Goal: Check status: Check status

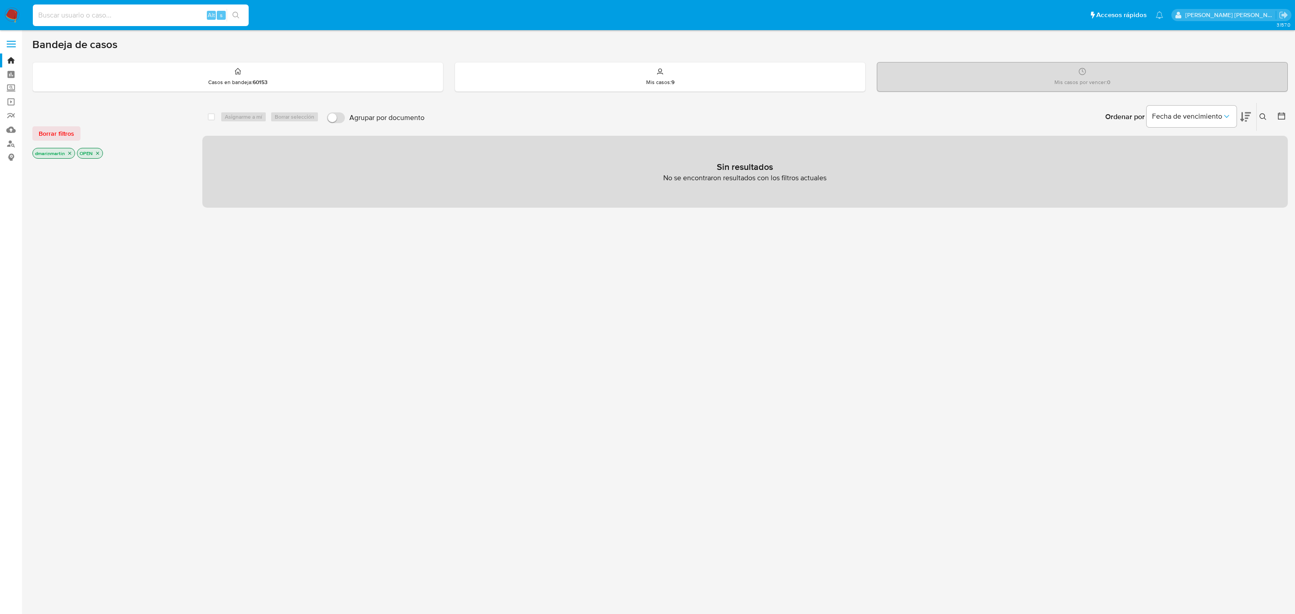
click at [92, 11] on input at bounding box center [141, 15] width 216 height 12
paste input "2653501490"
type input "2653501490"
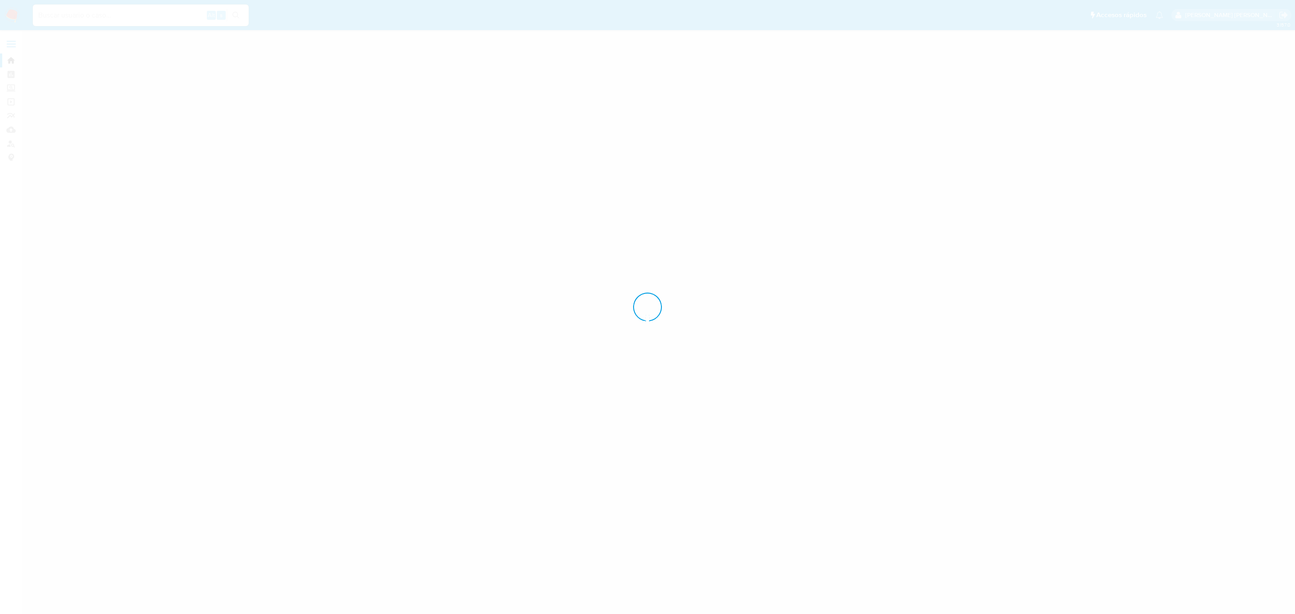
click at [111, 11] on div at bounding box center [647, 307] width 1295 height 614
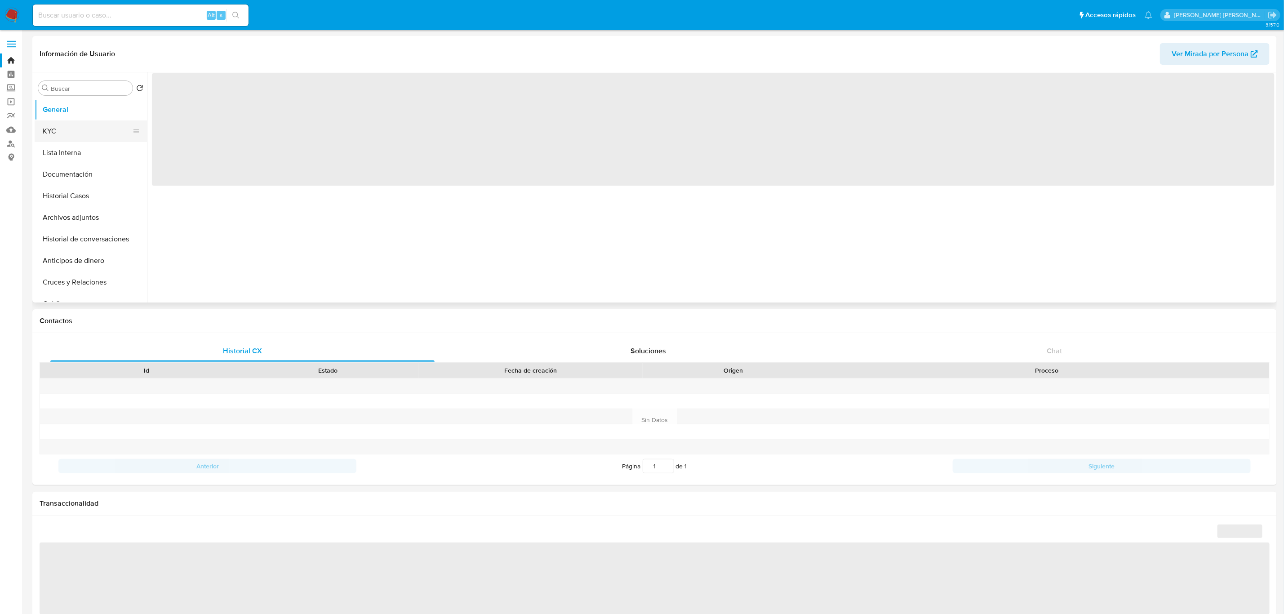
click at [67, 131] on button "KYC" at bounding box center [87, 131] width 105 height 22
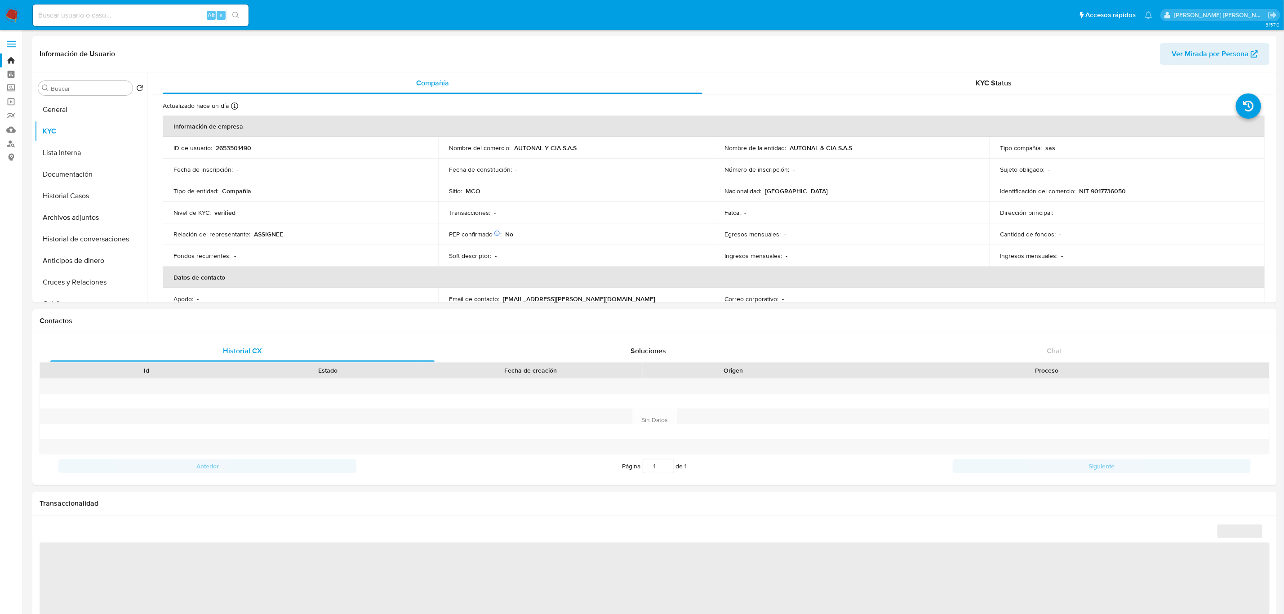
select select "10"
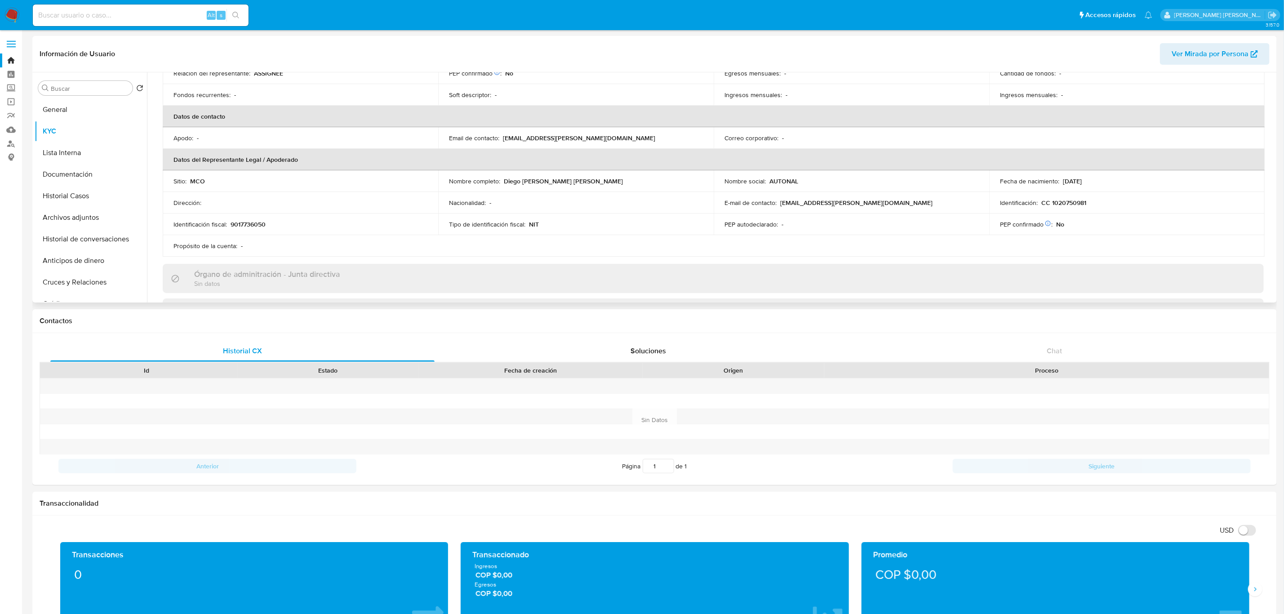
scroll to position [162, 0]
click at [73, 155] on button "Lista Interna" at bounding box center [87, 153] width 105 height 22
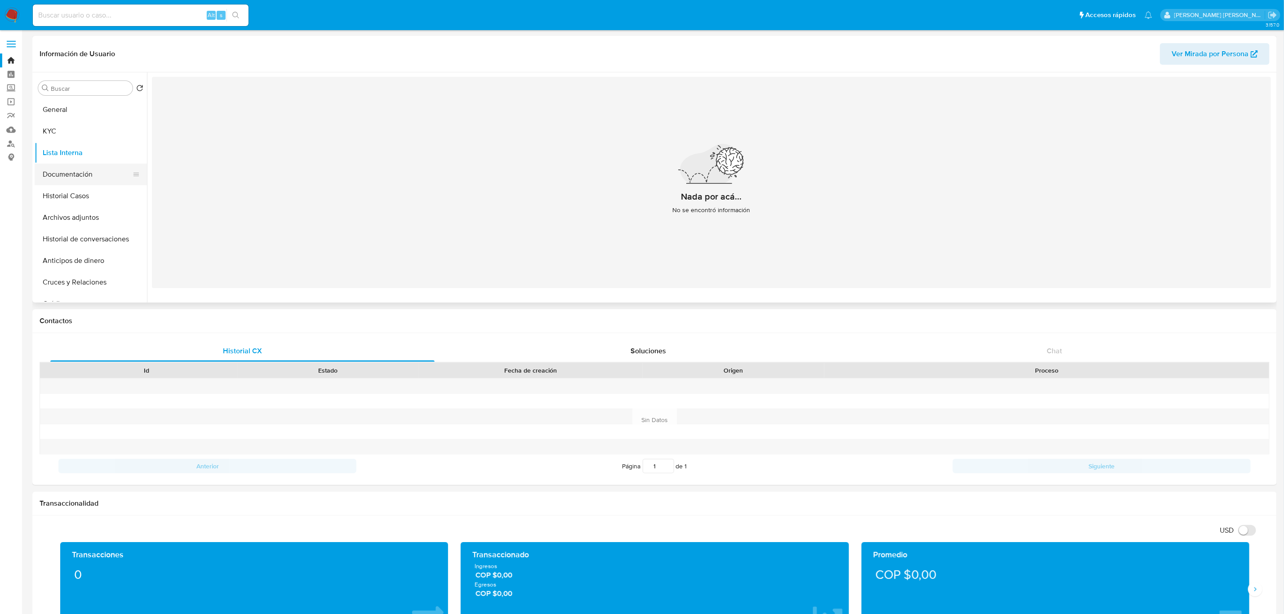
click at [80, 175] on button "Documentación" at bounding box center [87, 175] width 105 height 22
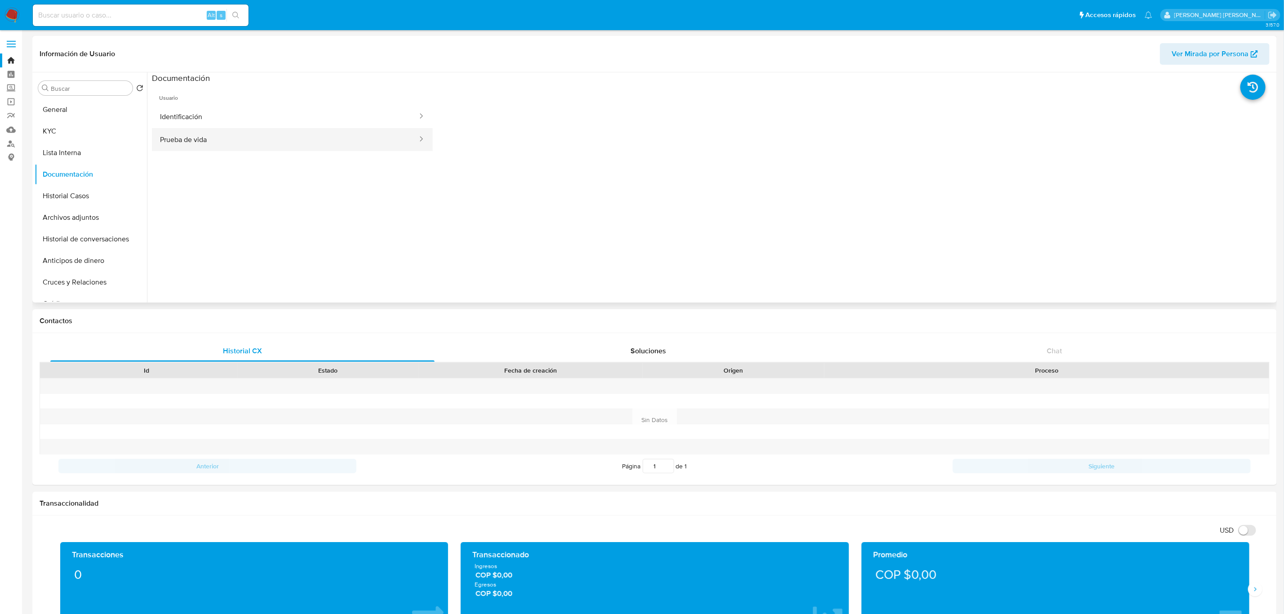
click at [309, 139] on button "Prueba de vida" at bounding box center [285, 139] width 267 height 23
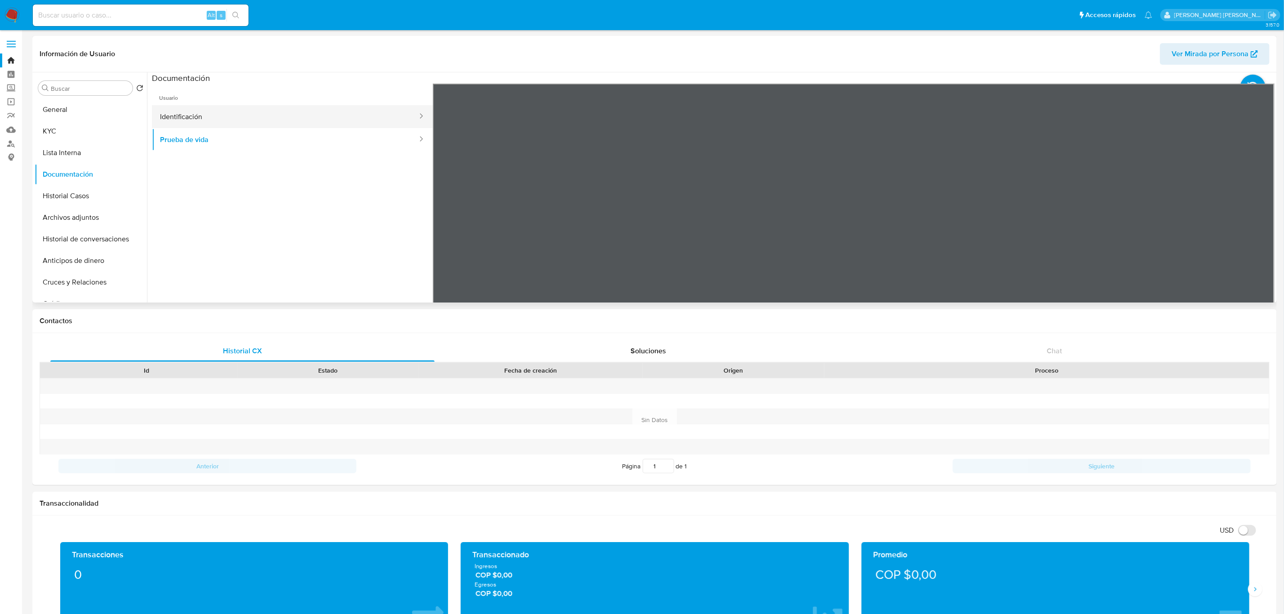
click at [348, 116] on button "Identificación" at bounding box center [285, 116] width 267 height 23
click at [1266, 234] on icon at bounding box center [1264, 230] width 18 height 18
click at [84, 150] on button "Lista Interna" at bounding box center [87, 153] width 105 height 22
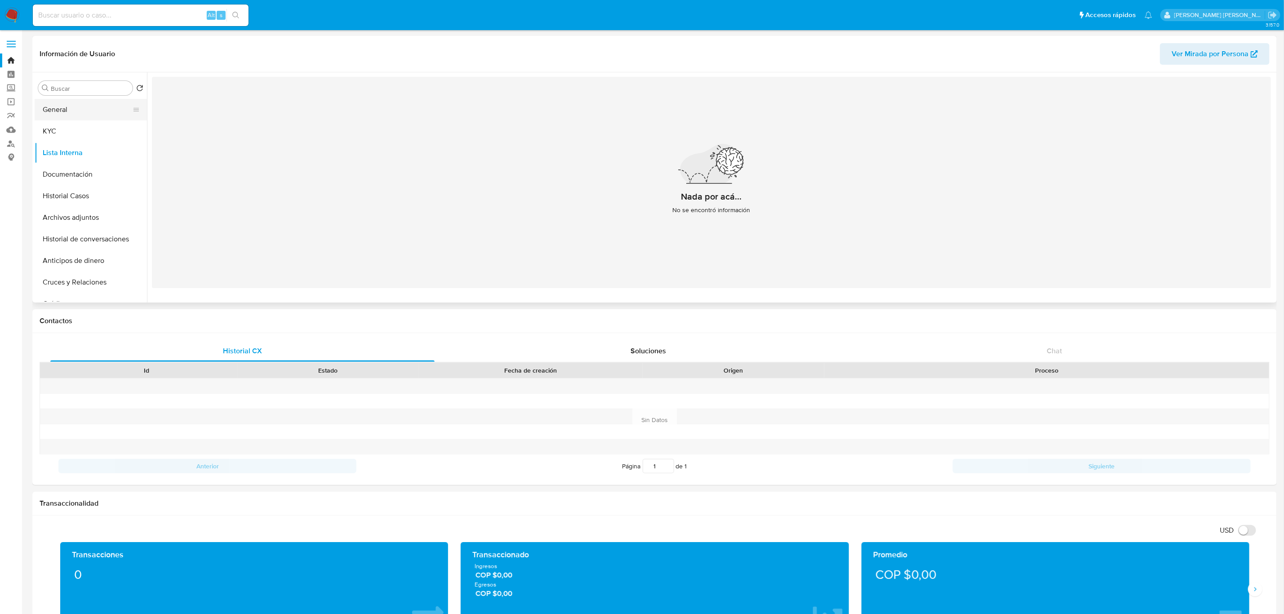
click at [85, 118] on button "General" at bounding box center [87, 110] width 105 height 22
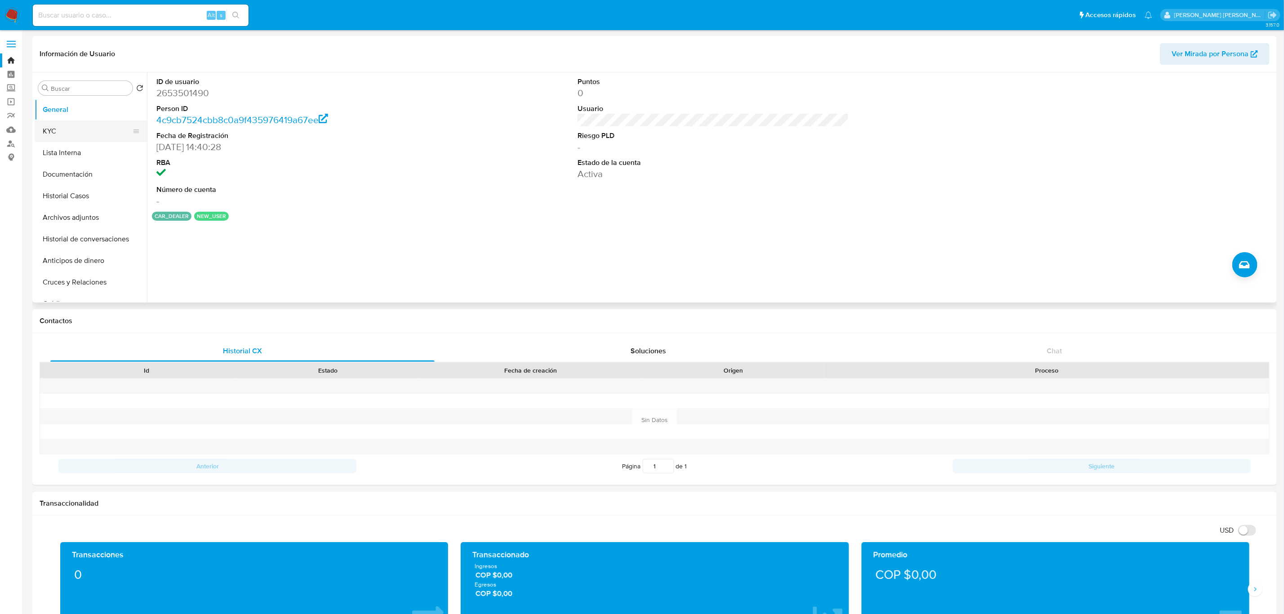
click at [77, 133] on button "KYC" at bounding box center [87, 131] width 105 height 22
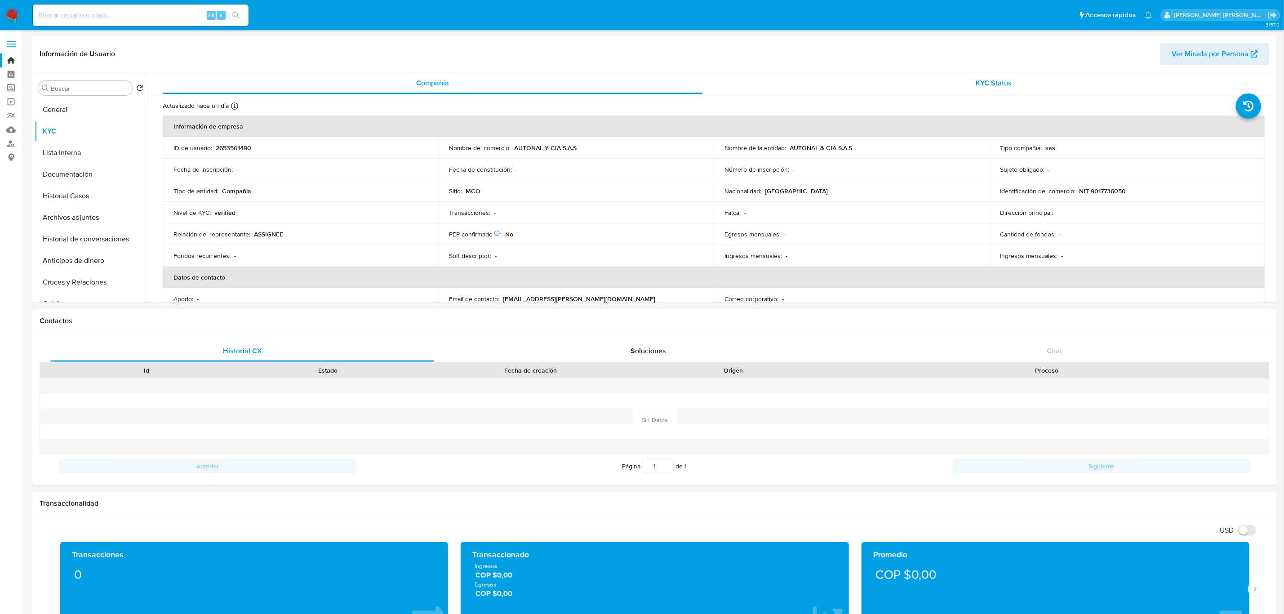
click at [940, 84] on div "KYC Status" at bounding box center [994, 83] width 540 height 22
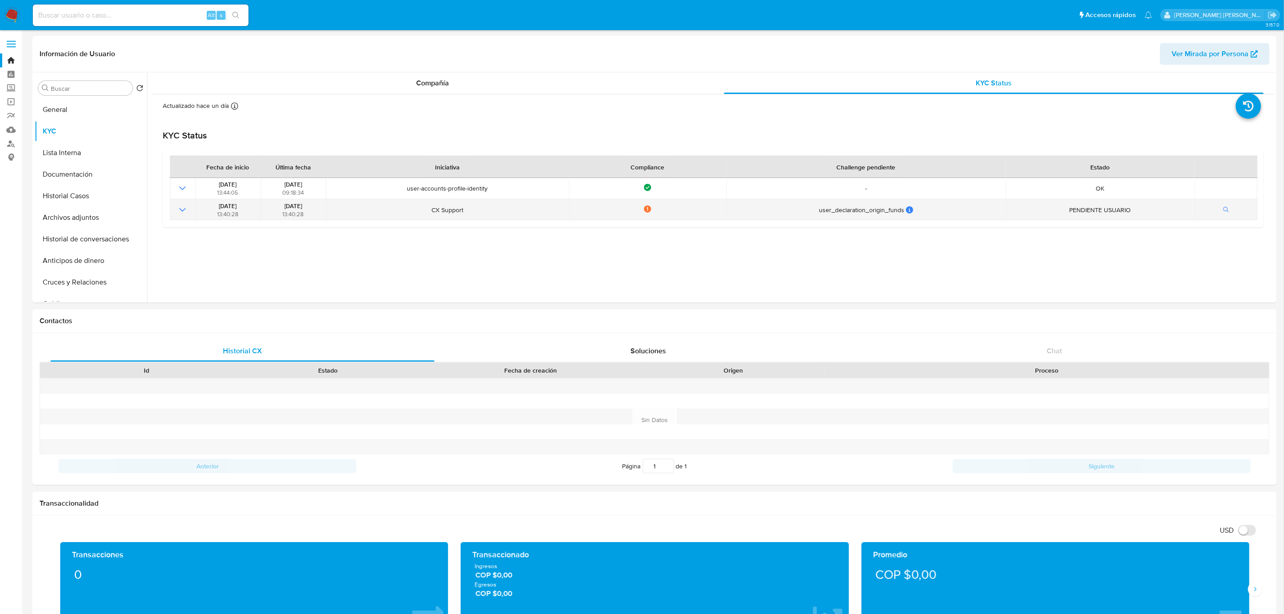
click at [181, 208] on icon "Mostrar operación" at bounding box center [182, 210] width 11 height 11
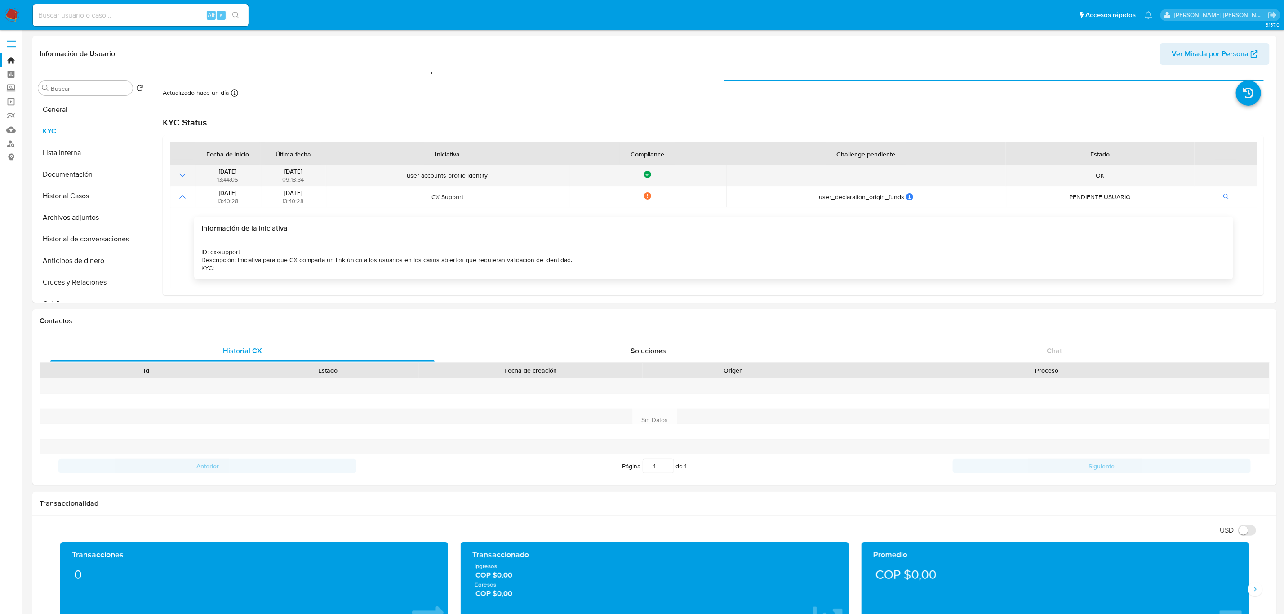
click at [185, 178] on icon "Mostrar operación" at bounding box center [182, 175] width 11 height 11
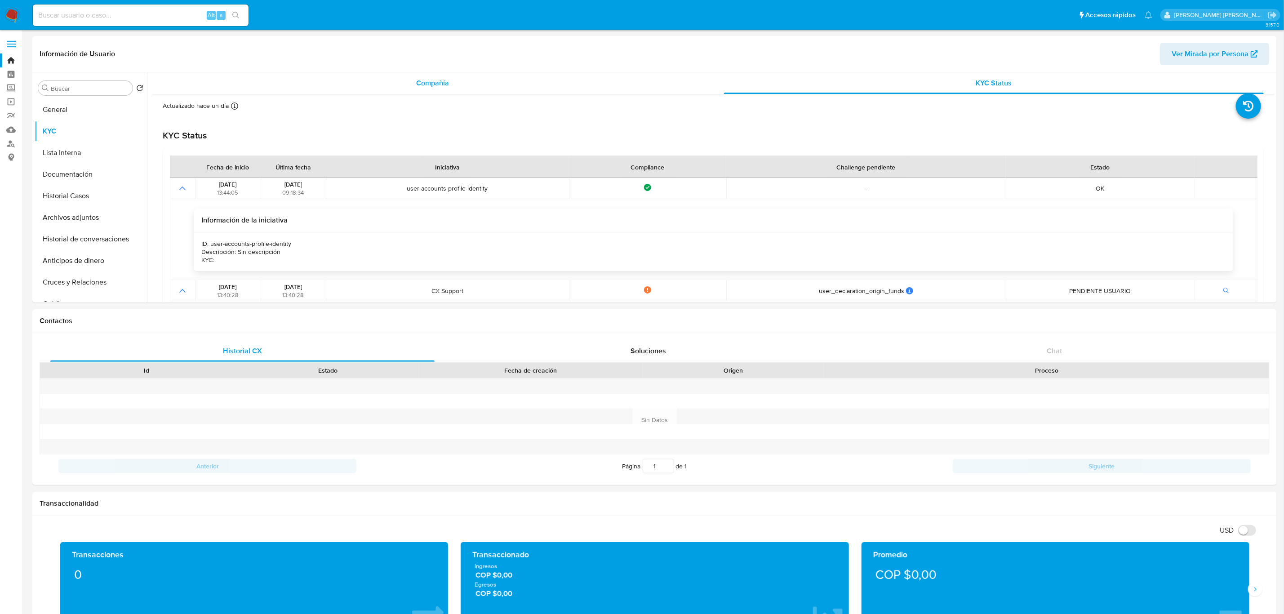
click at [432, 81] on span "Compañía" at bounding box center [432, 83] width 33 height 10
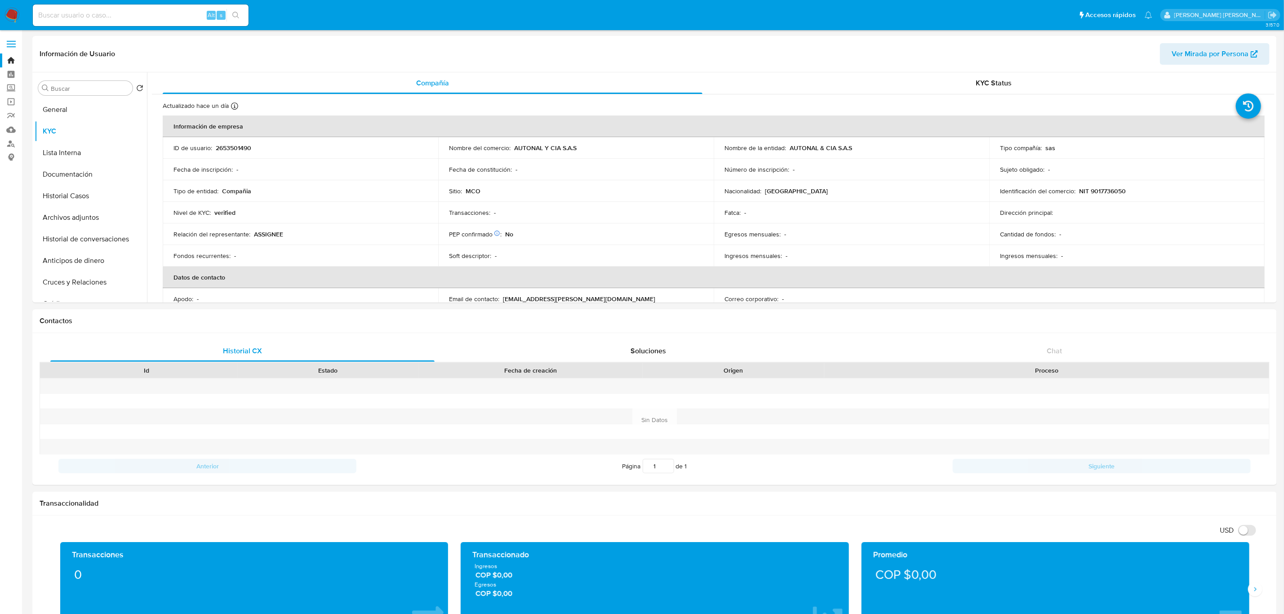
click at [235, 150] on p "2653501490" at bounding box center [234, 148] width 36 height 8
copy p "2653501490"
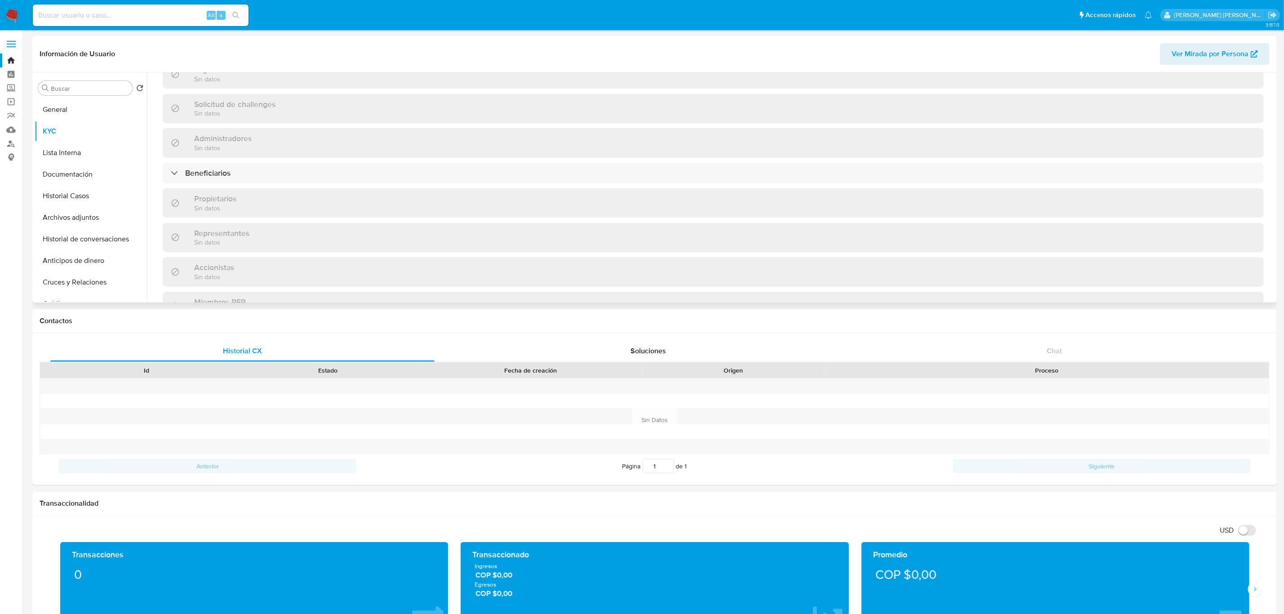
scroll to position [364, 0]
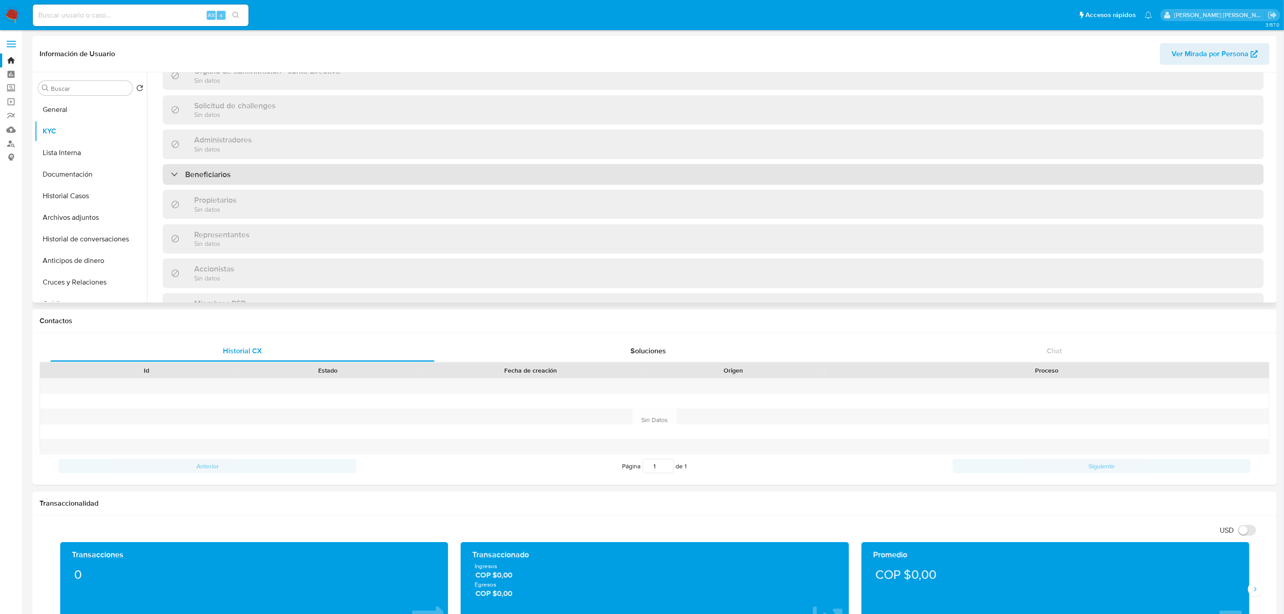
click at [239, 174] on div "Beneficiarios" at bounding box center [713, 174] width 1101 height 21
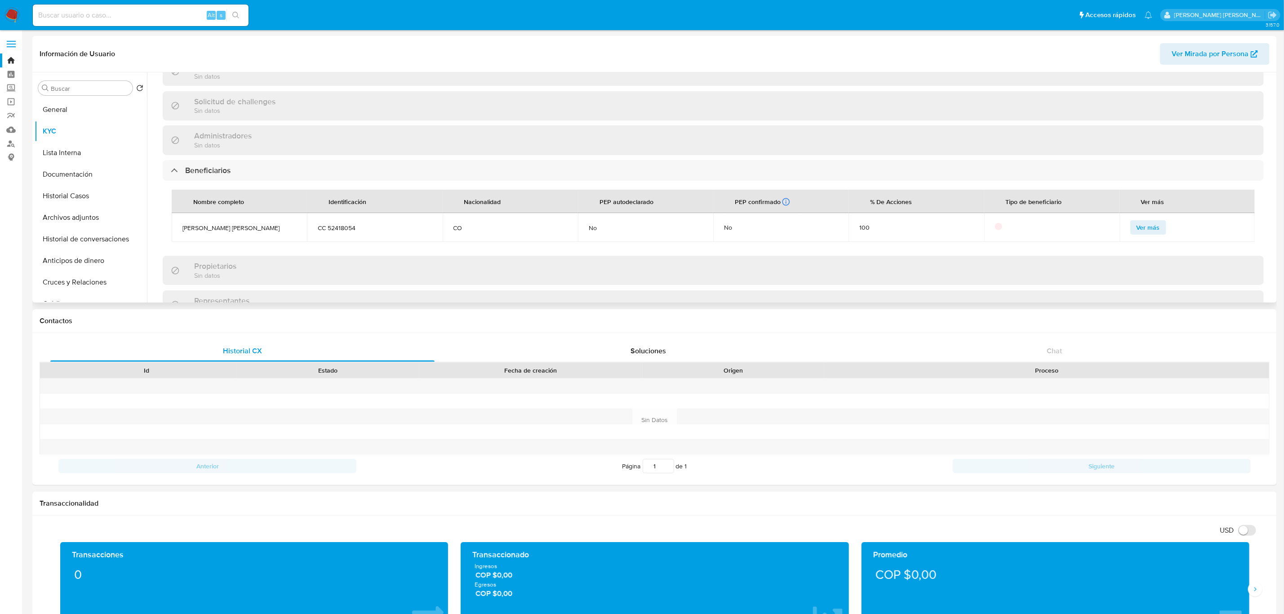
scroll to position [370, 0]
click at [1148, 227] on span "Ver más" at bounding box center [1148, 225] width 23 height 13
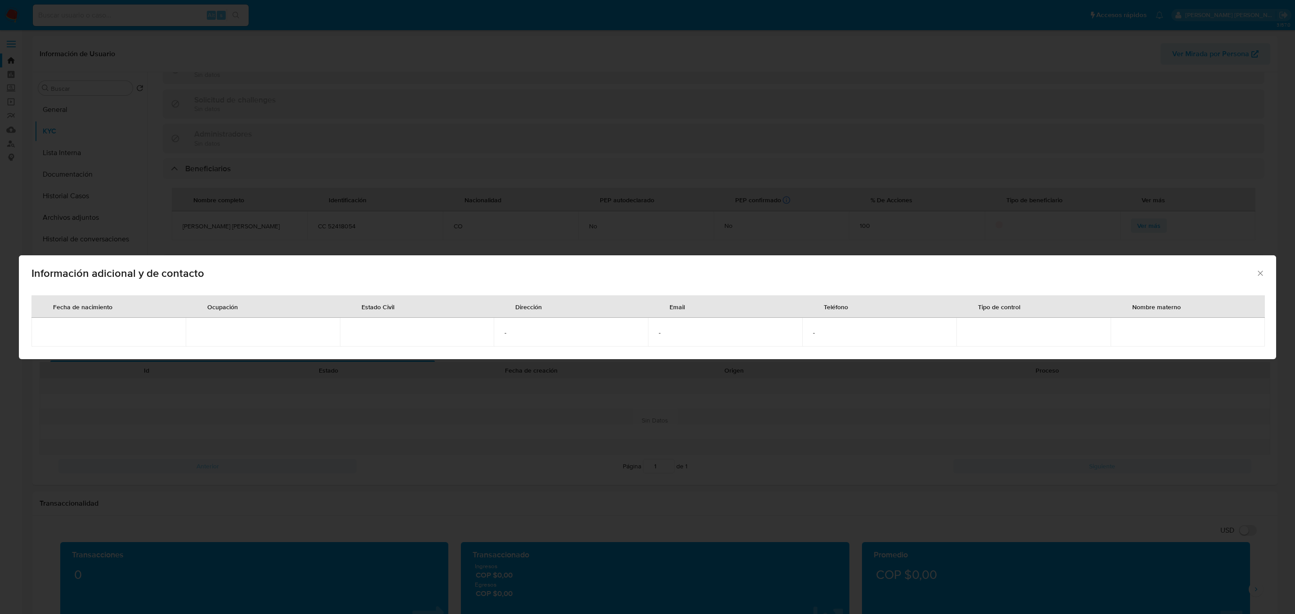
click at [978, 178] on div "Información adicional y de contacto Fecha de nacimiento Ocupación Estado Civil …" at bounding box center [647, 307] width 1295 height 614
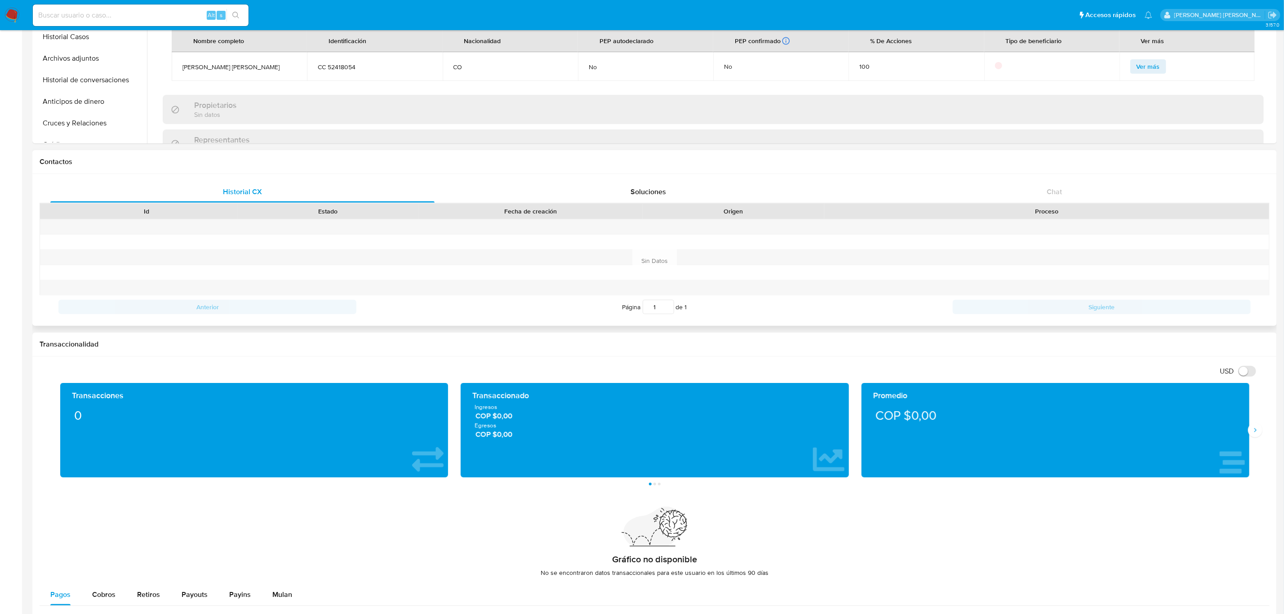
scroll to position [659, 0]
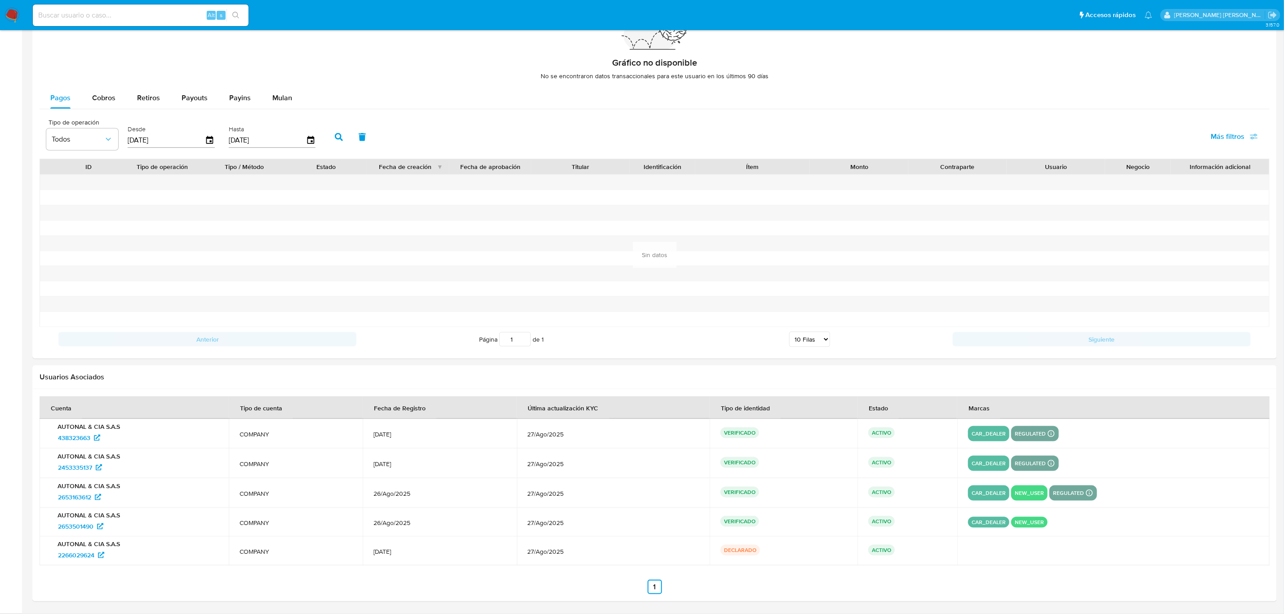
click at [51, 468] on div "AUTONAL & CIA S.A.S 2453335137" at bounding box center [134, 463] width 168 height 22
drag, startPoint x: 50, startPoint y: 500, endPoint x: 92, endPoint y: 503, distance: 41.9
click at [92, 503] on div "AUTONAL & CIA S.A.S 2653163612" at bounding box center [134, 493] width 168 height 22
